Goal: Transaction & Acquisition: Purchase product/service

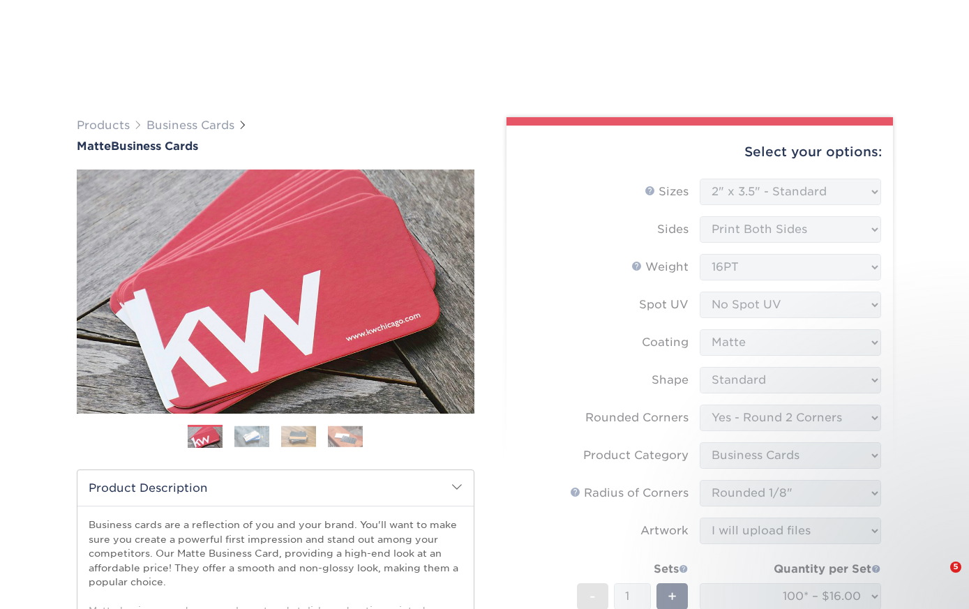
select select "2.00x3.50"
select select "76a3b848-63b4-4449-aad1-d9e81d5a60f5"
select select "3b5148f1-0588-4f88-a218-97bcfdce65c1"
select select "589680c7-ee9a-431b-9d12-d7aeb1386a97"
select select "upload"
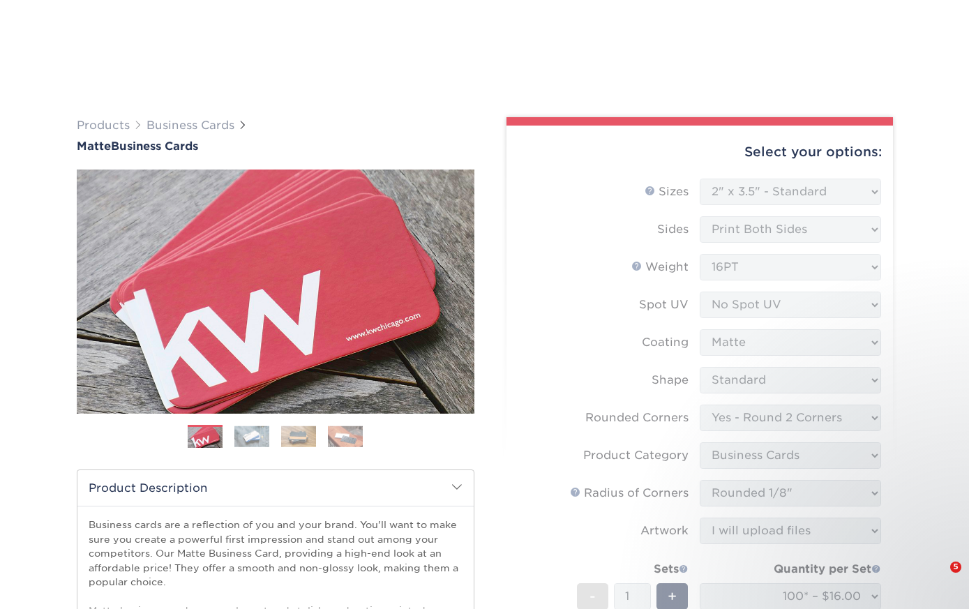
select select "1a14f52c-e88e-4b57-988e-4a9ef63b1916"
select select "newaddress"
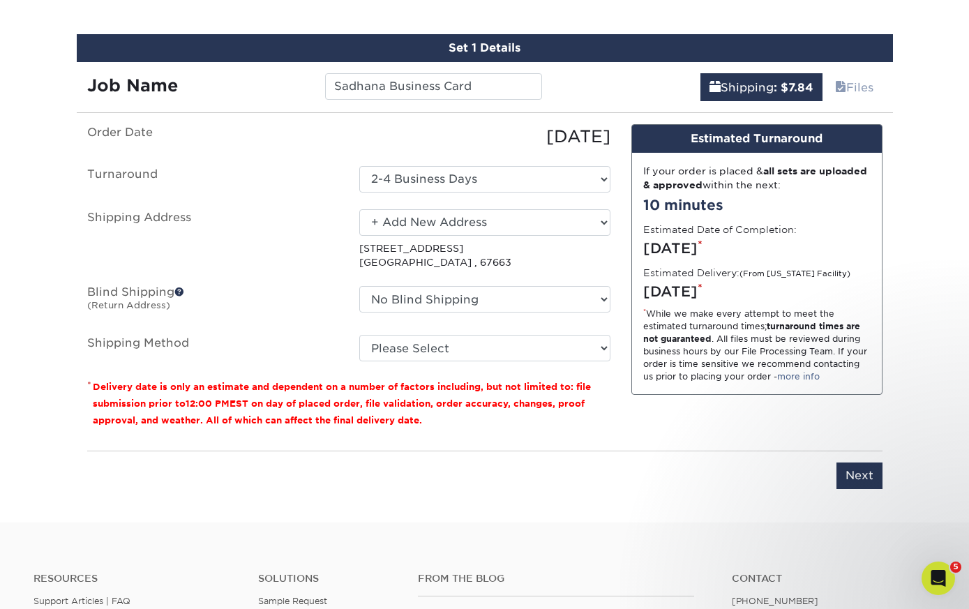
click at [490, 346] on select "Please Select Saver (+$51.28) Worldwide Express (+$51.65) Worldwide Expedited (…" at bounding box center [484, 348] width 251 height 27
select select "07"
click at [359, 335] on select "Please Select Saver (+$51.28) Worldwide Express (+$51.65) Worldwide Expedited (…" at bounding box center [484, 348] width 251 height 27
